Goal: Task Accomplishment & Management: Manage account settings

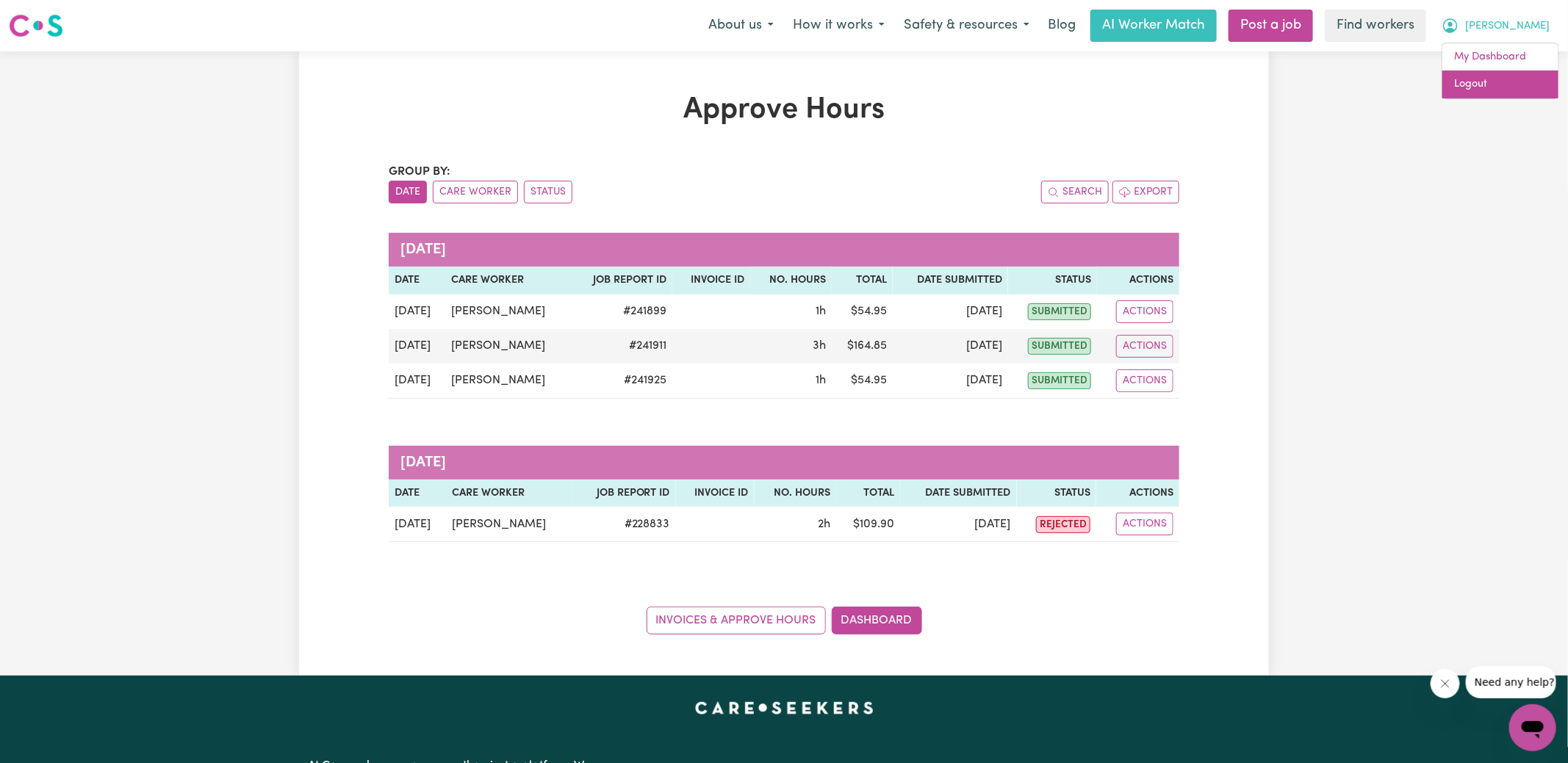
click at [1485, 84] on link "Logout" at bounding box center [1500, 84] width 116 height 28
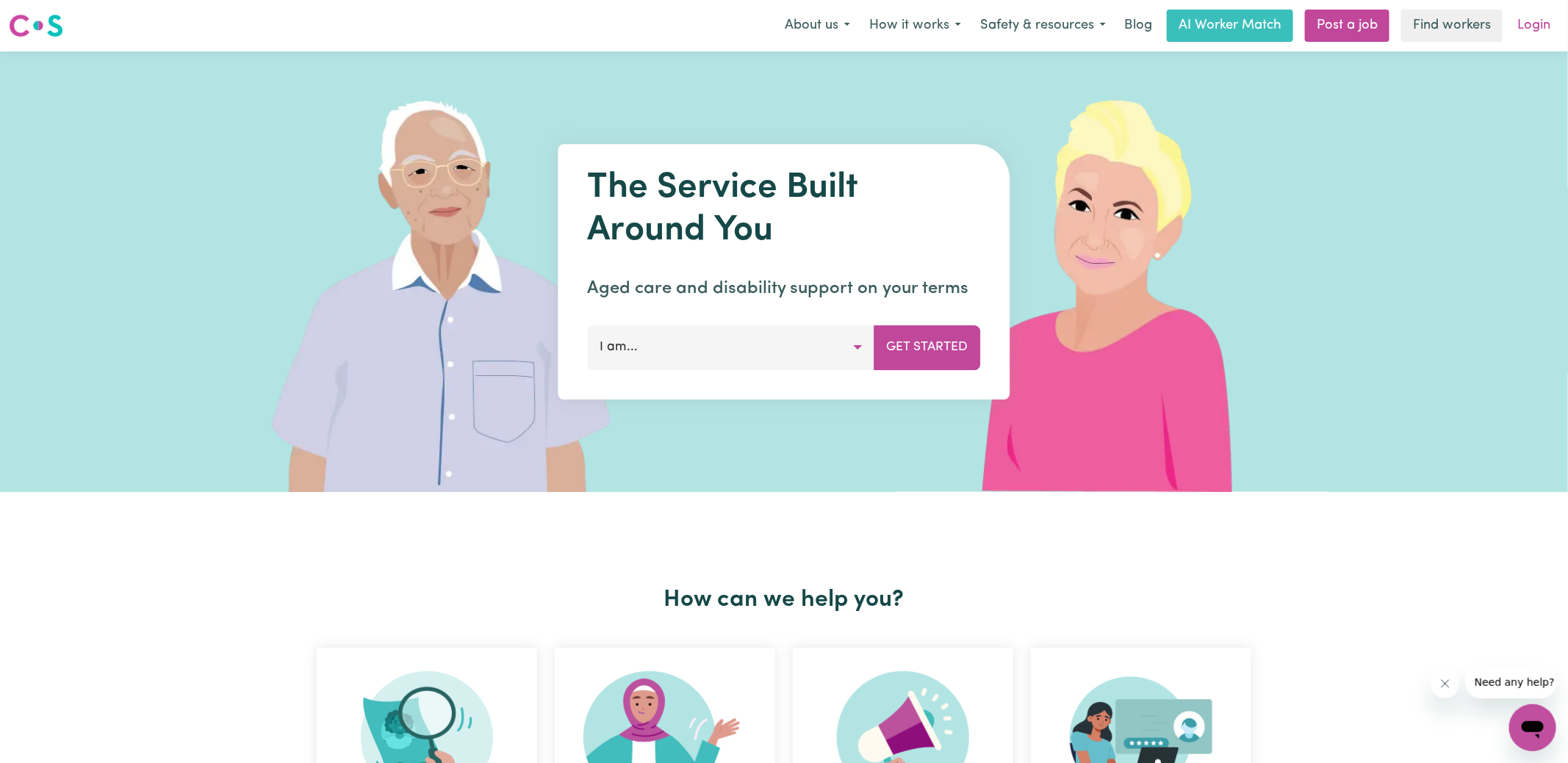
click at [1541, 19] on link "Login" at bounding box center [1533, 26] width 50 height 33
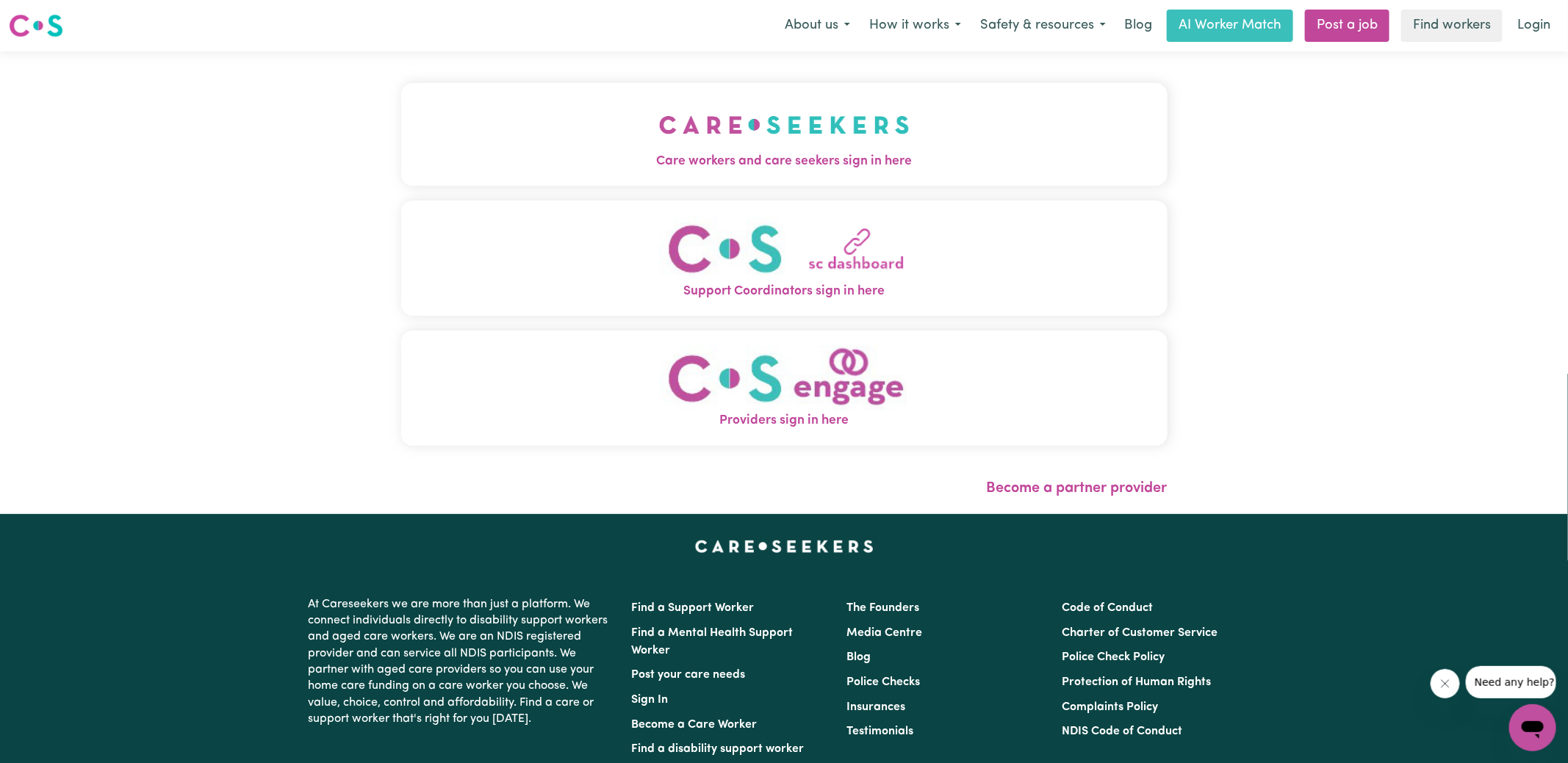
click at [835, 138] on img "Care workers and care seekers sign in here" at bounding box center [784, 124] width 250 height 54
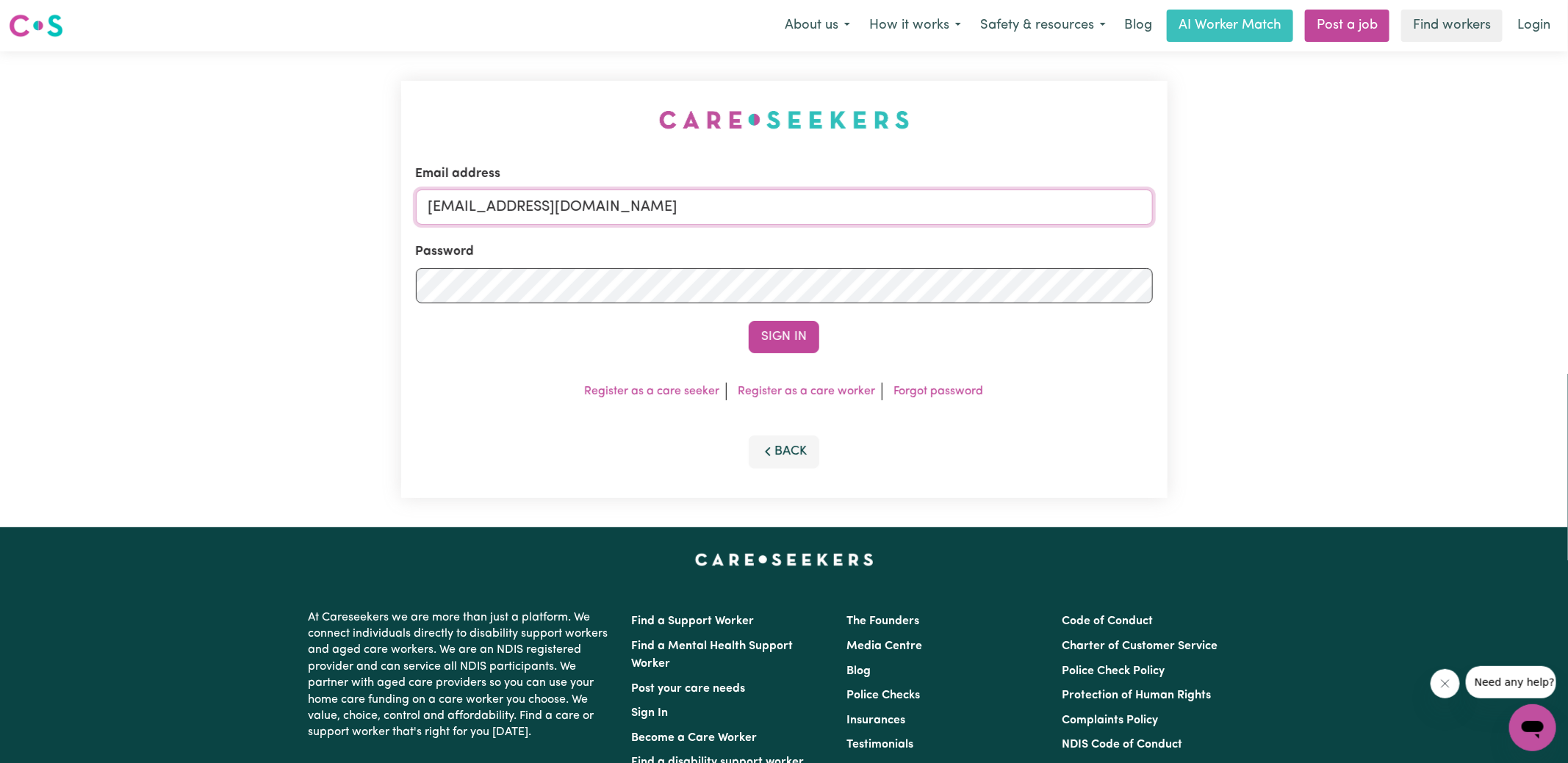
drag, startPoint x: 836, startPoint y: 200, endPoint x: 234, endPoint y: 198, distance: 602.0
click at [234, 198] on div "Email address [EMAIL_ADDRESS][DOMAIN_NAME] Password Sign In Register as a care …" at bounding box center [784, 289] width 1568 height 476
type input "[PERSON_NAME][EMAIL_ADDRESS][DOMAIN_NAME]"
click at [748, 321] on button "Sign In" at bounding box center [783, 337] width 70 height 33
